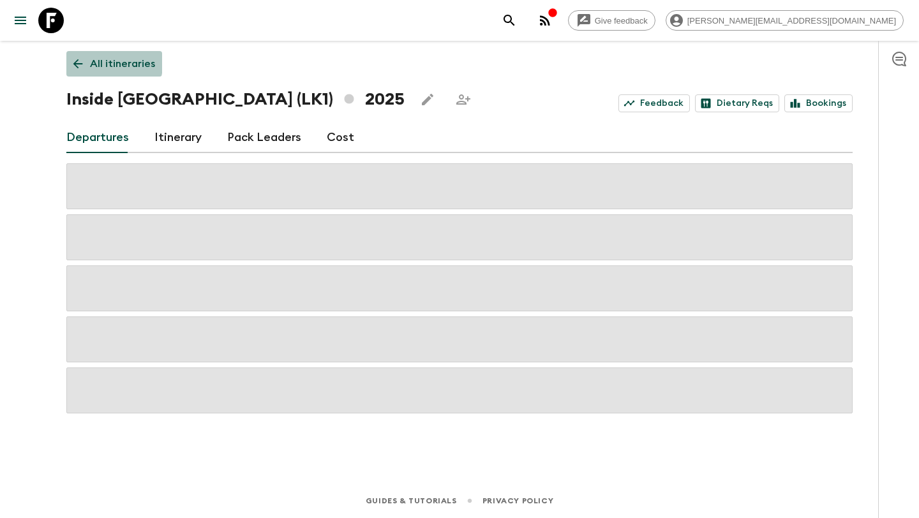
click at [78, 63] on icon at bounding box center [78, 64] width 14 height 14
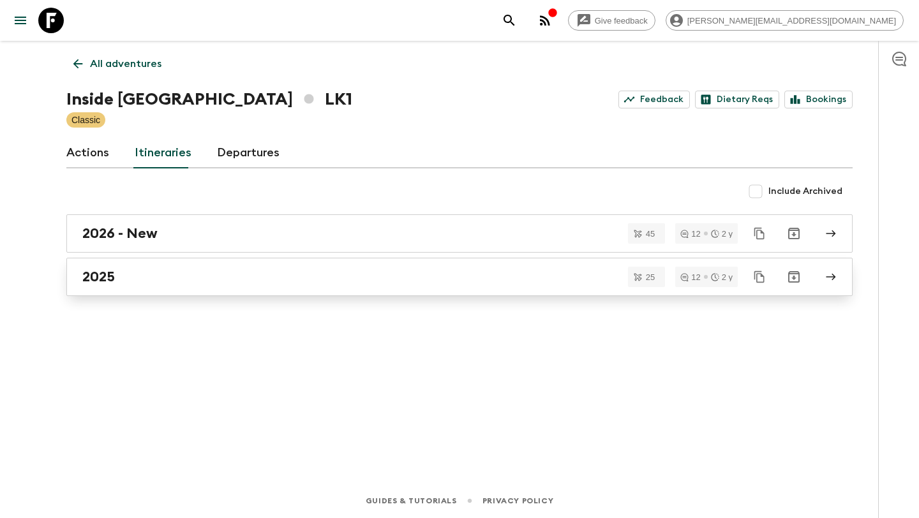
click at [237, 276] on div "2025" at bounding box center [447, 277] width 730 height 17
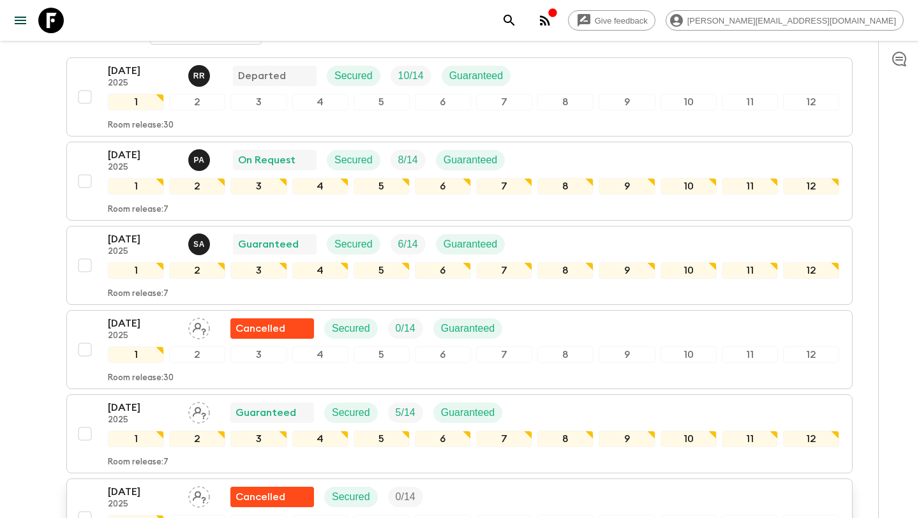
scroll to position [125, 0]
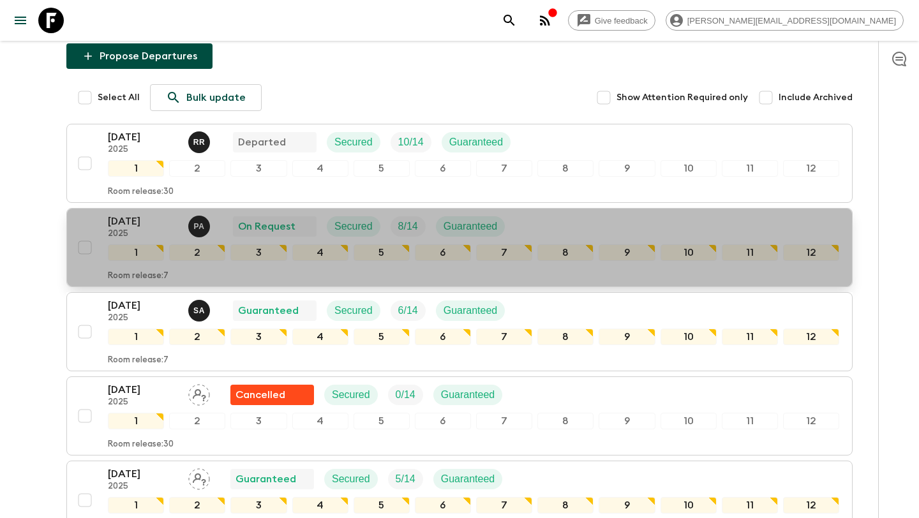
click at [160, 223] on p "[DATE]" at bounding box center [143, 221] width 70 height 15
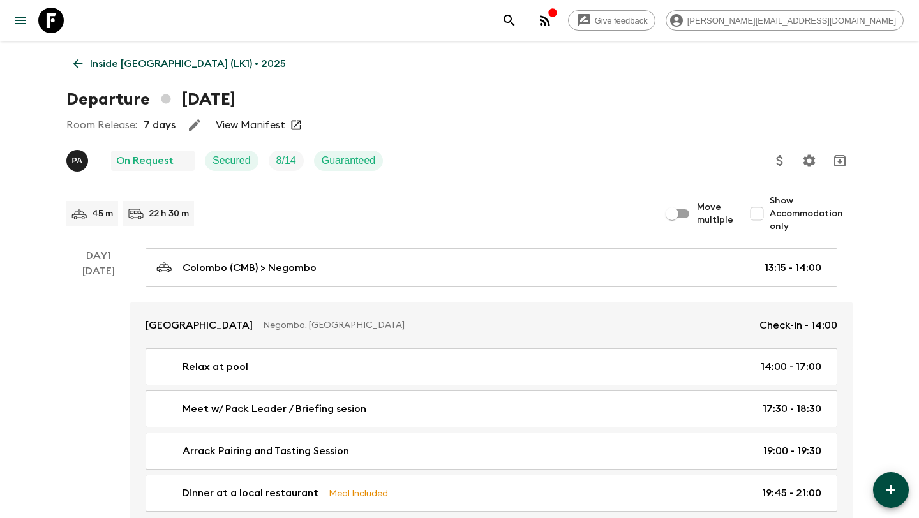
click at [266, 123] on link "View Manifest" at bounding box center [251, 125] width 70 height 13
